Goal: Entertainment & Leisure: Consume media (video, audio)

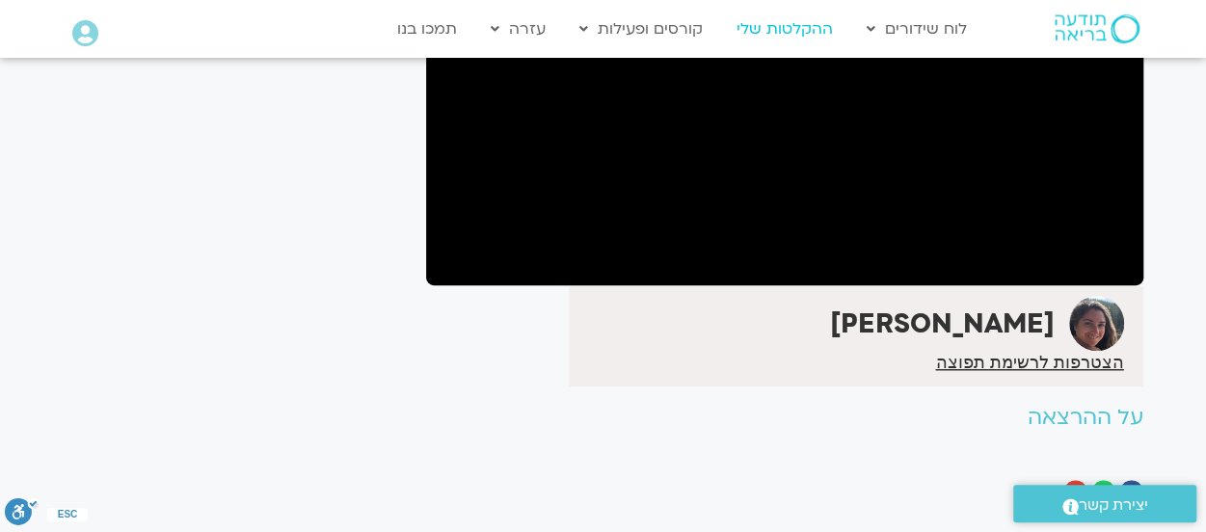
click at [787, 26] on link "ההקלטות שלי" at bounding box center [785, 29] width 116 height 37
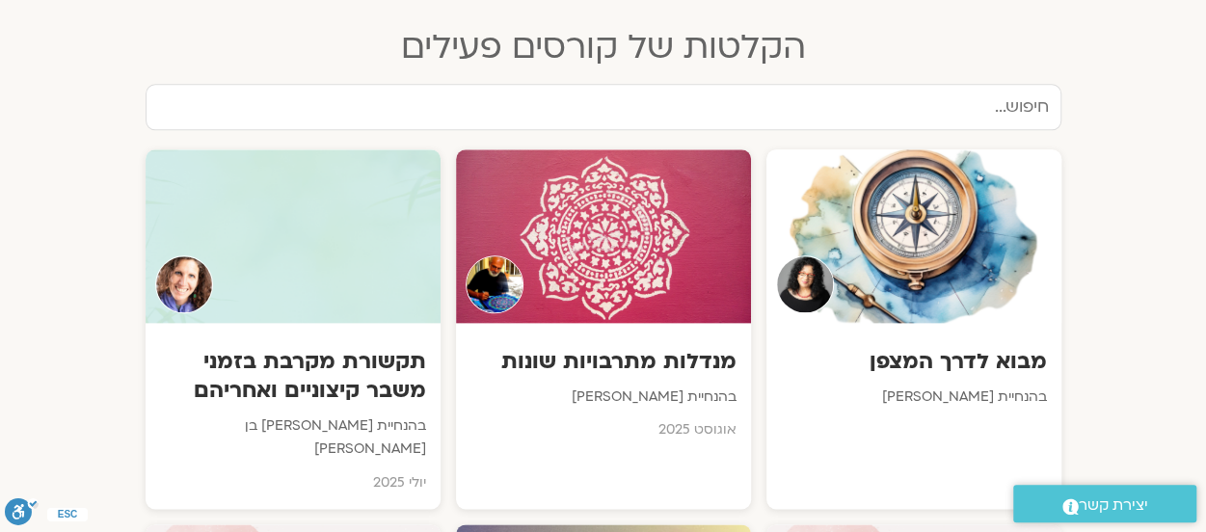
scroll to position [977, 0]
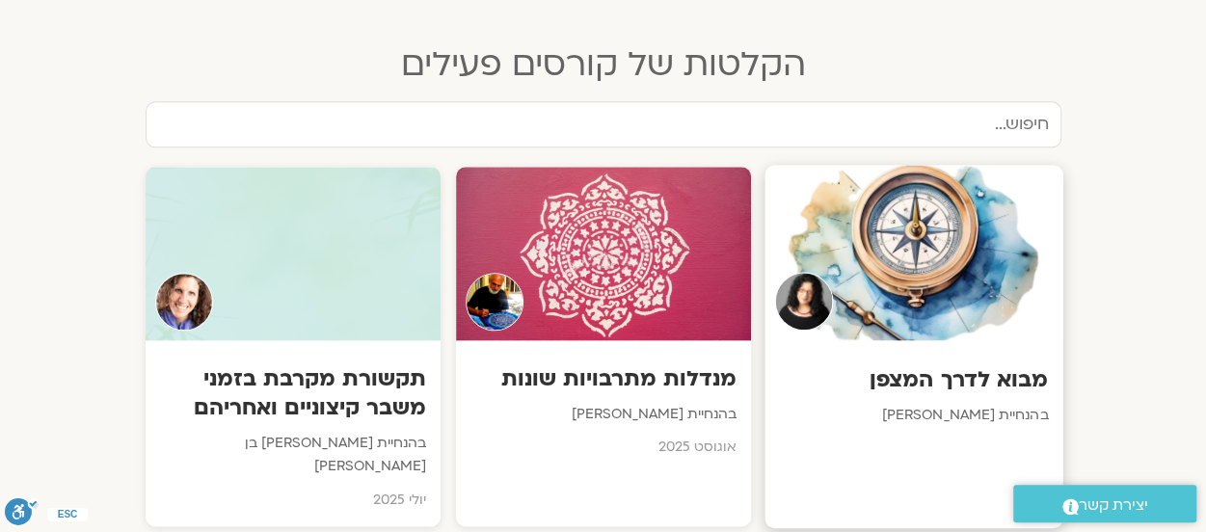
click at [929, 240] on div at bounding box center [913, 252] width 298 height 175
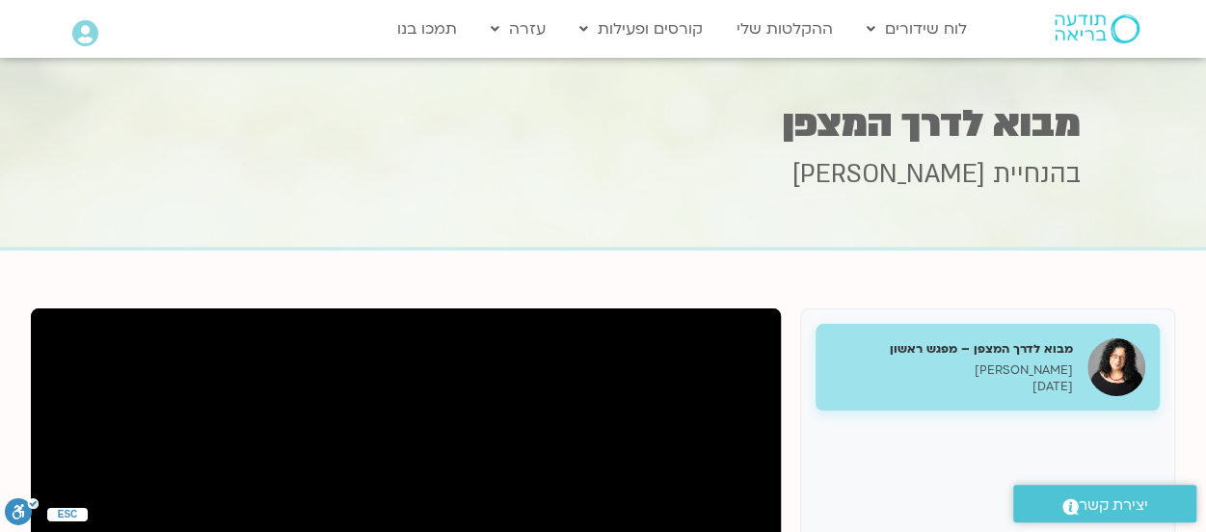
click at [930, 228] on div "בהנחיית ארנינה קשתן" at bounding box center [603, 201] width 954 height 89
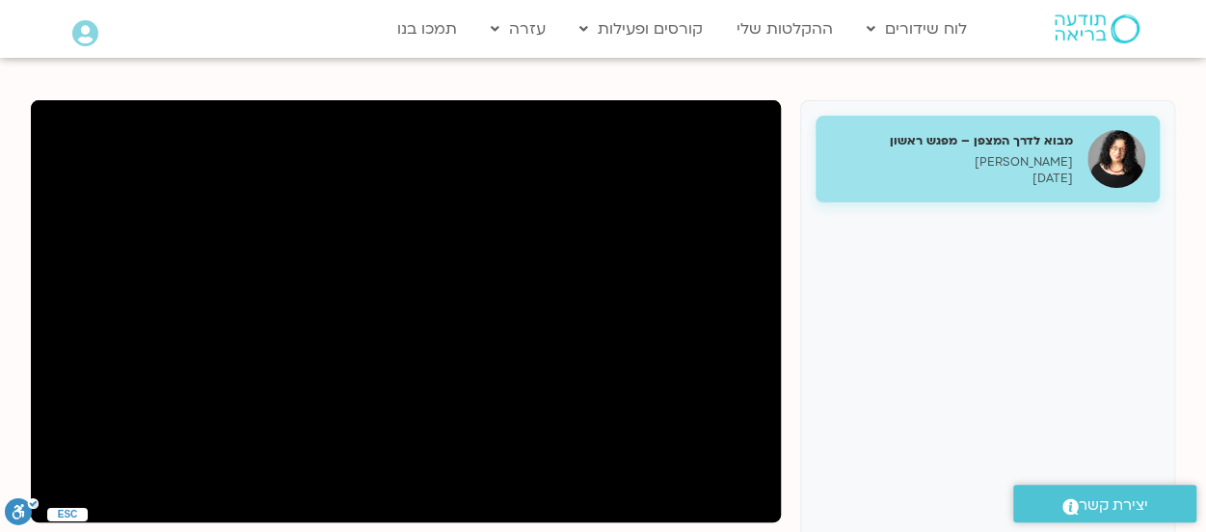
scroll to position [226, 0]
